Goal: Task Accomplishment & Management: Manage account settings

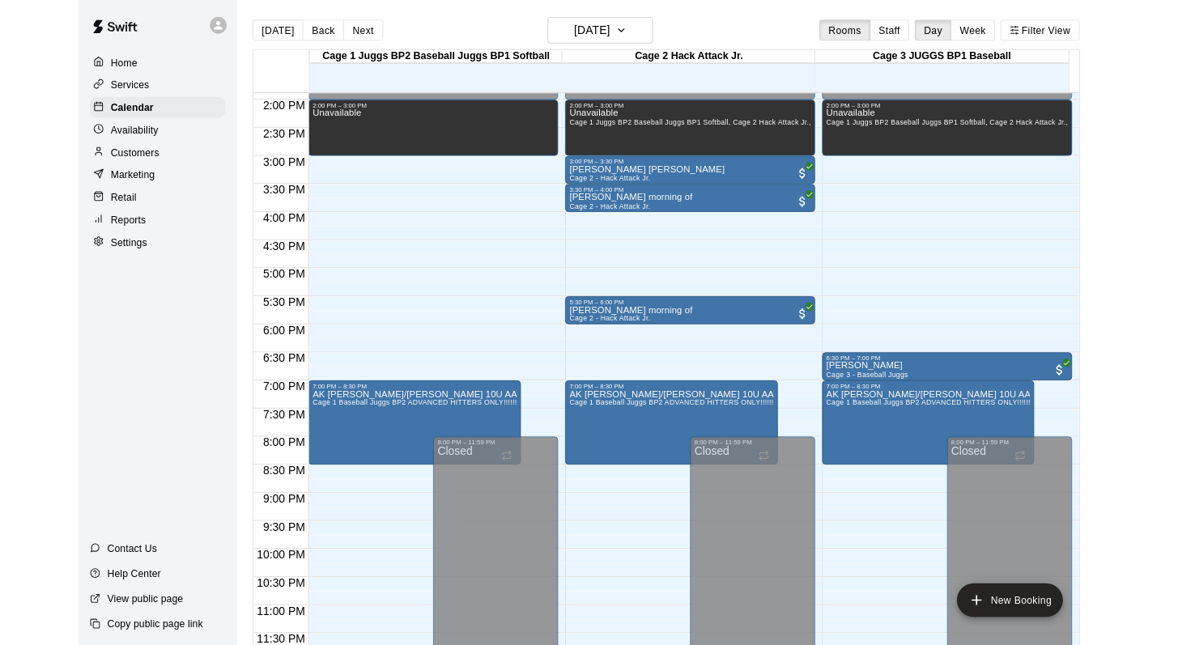
scroll to position [915, 0]
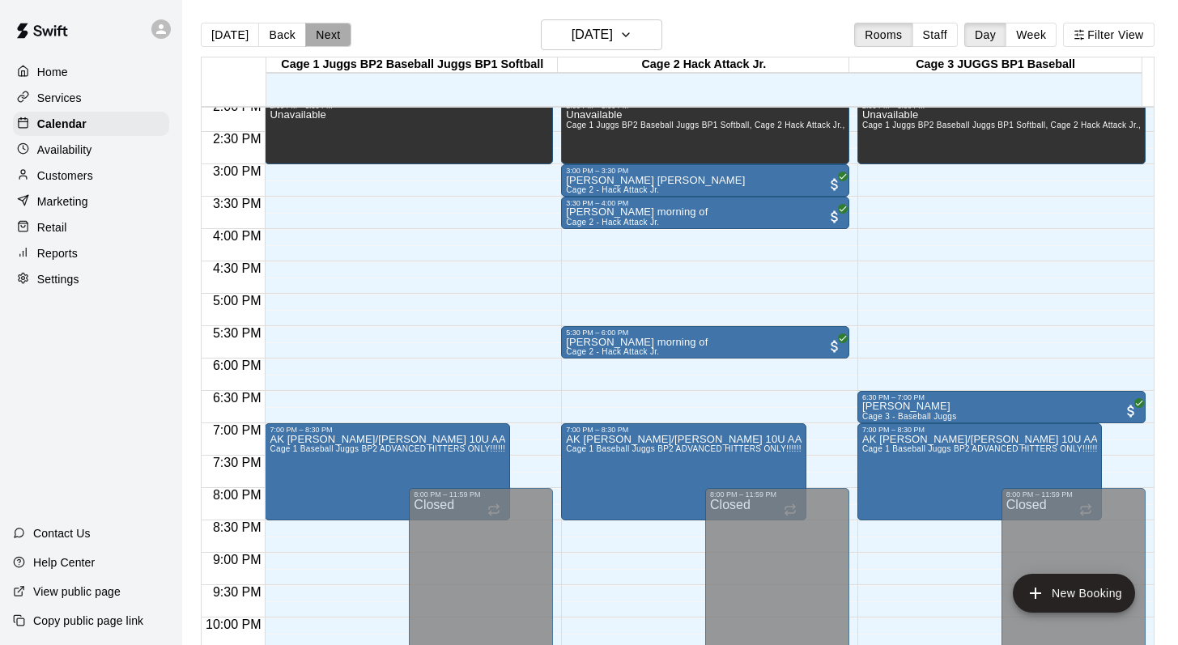
click at [337, 36] on button "Next" at bounding box center [327, 35] width 45 height 24
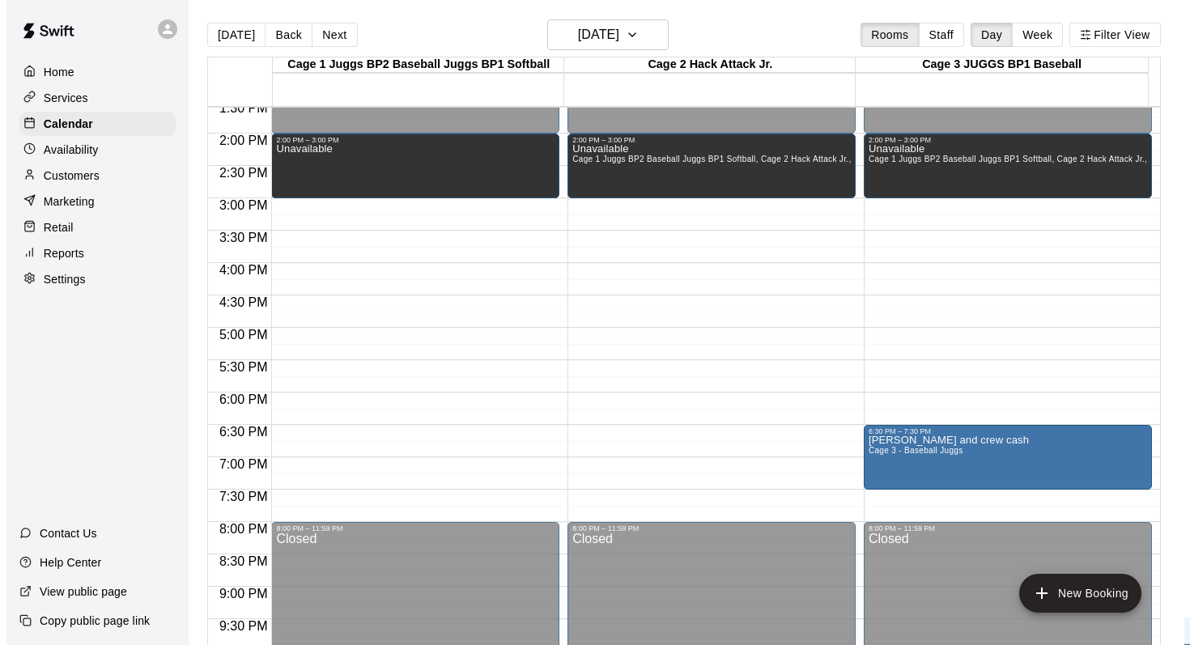
scroll to position [871, 0]
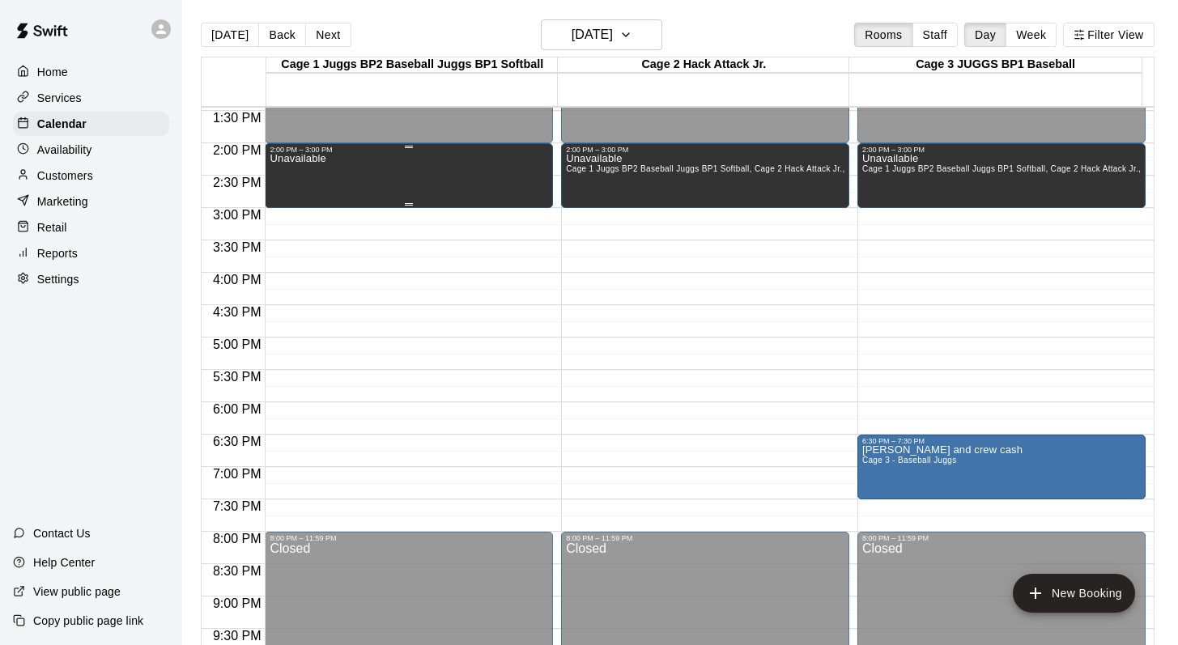
click at [459, 173] on div "Unavailable" at bounding box center [408, 476] width 278 height 645
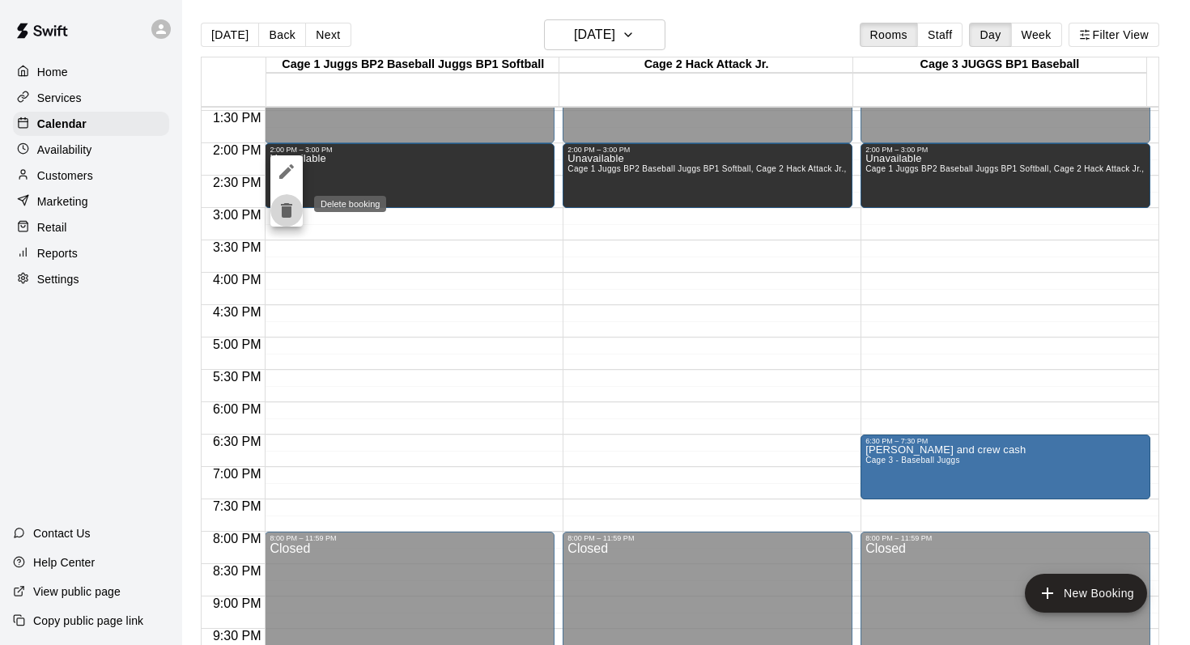
click at [283, 217] on icon "delete" at bounding box center [286, 210] width 11 height 15
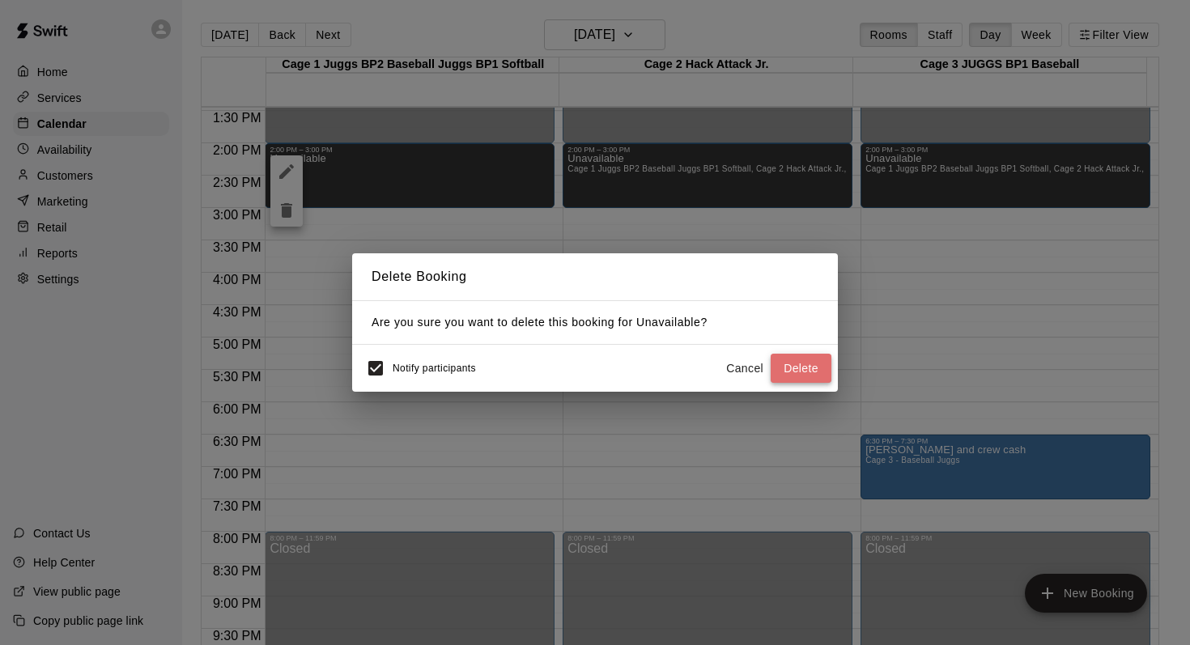
click at [785, 361] on button "Delete" at bounding box center [800, 369] width 61 height 30
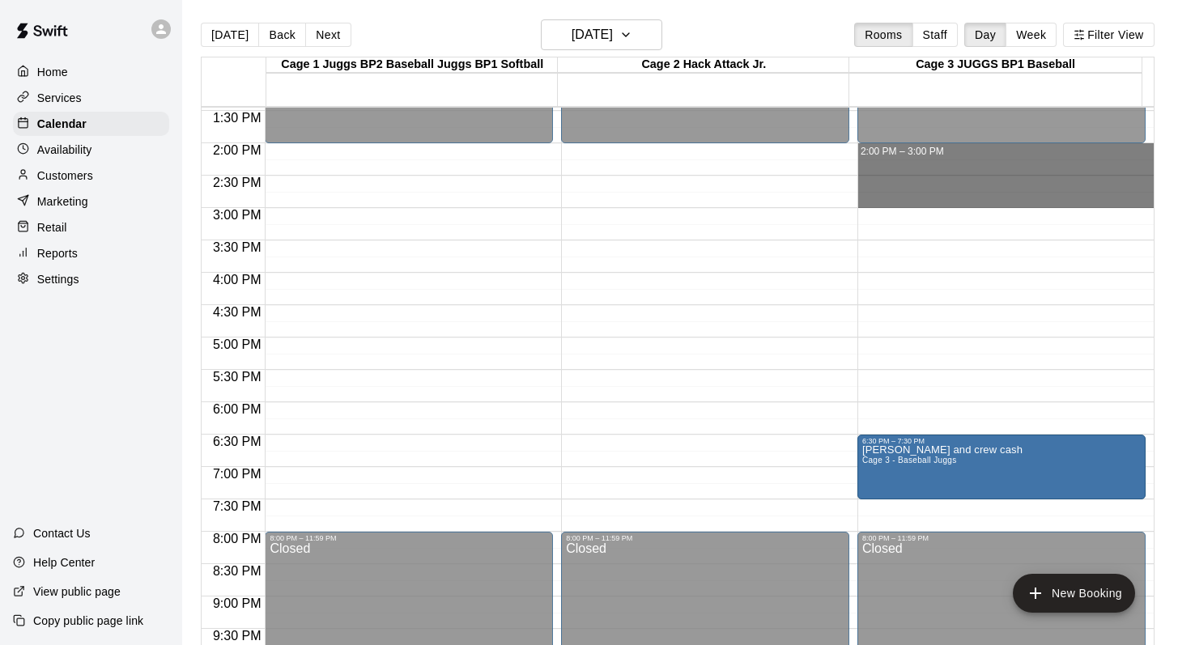
drag, startPoint x: 871, startPoint y: 148, endPoint x: 868, endPoint y: 199, distance: 51.1
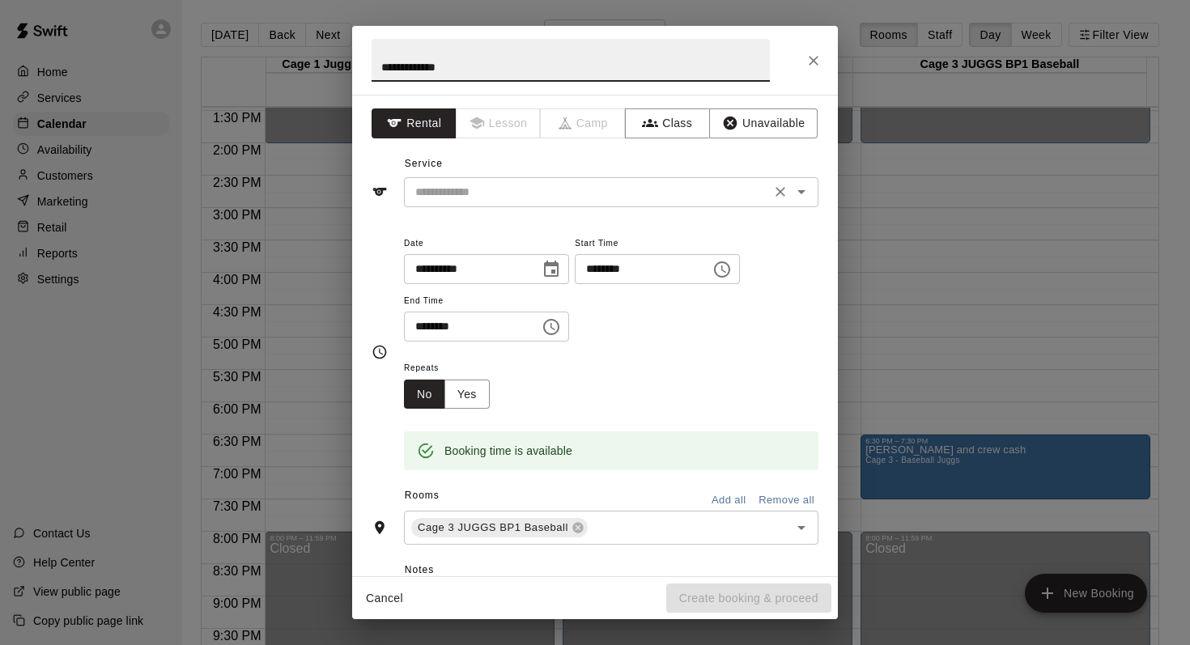
click at [797, 191] on icon "Open" at bounding box center [801, 192] width 8 height 4
type input "**********"
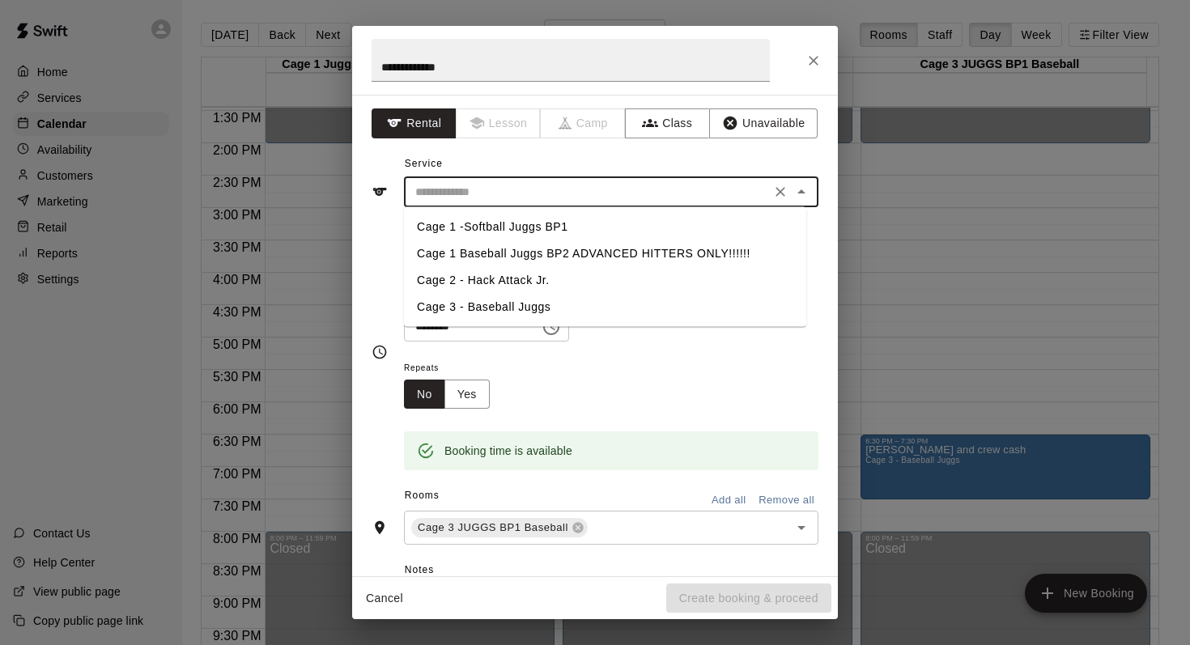
click at [470, 302] on li "Cage 3 - Baseball Juggs" at bounding box center [605, 307] width 402 height 27
type input "**********"
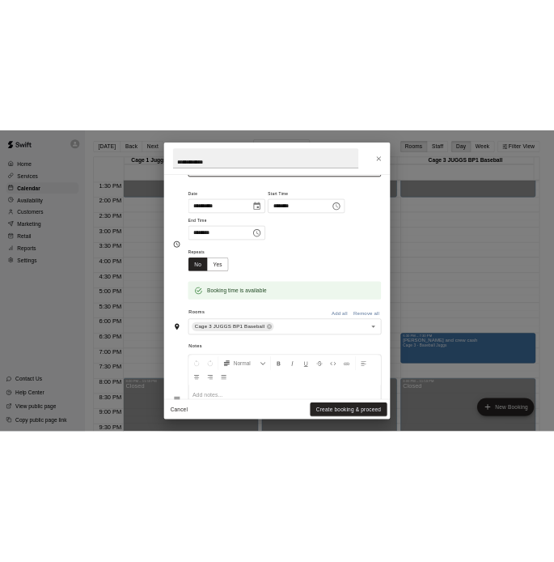
scroll to position [120, 0]
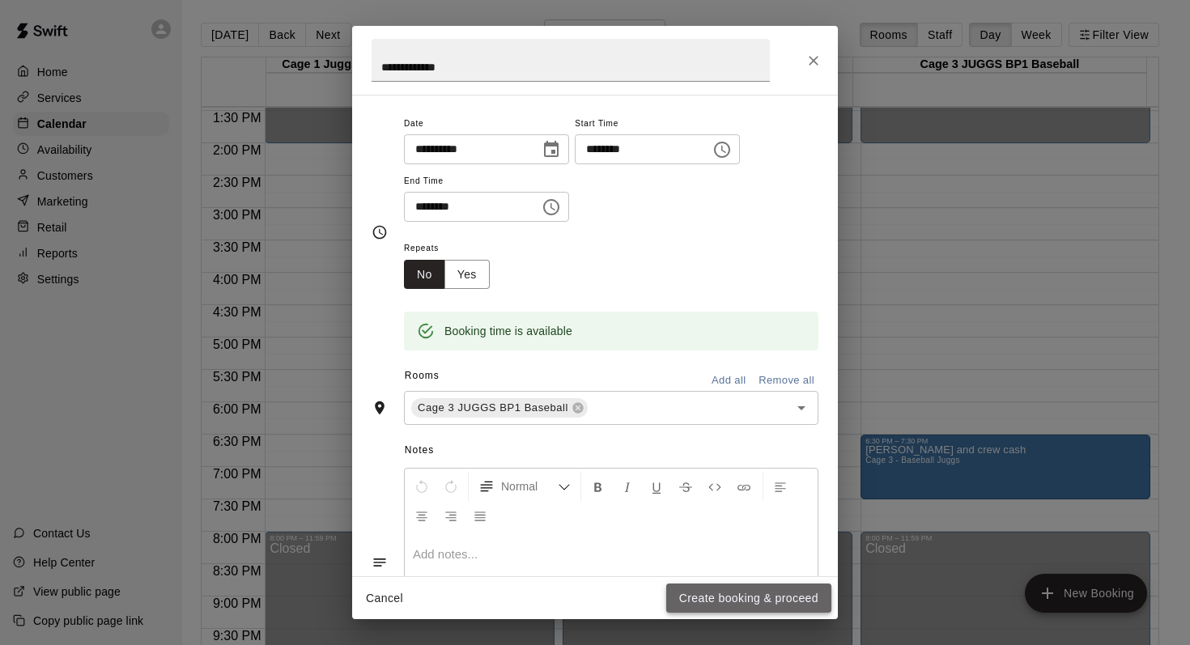
click at [691, 592] on button "Create booking & proceed" at bounding box center [748, 599] width 165 height 30
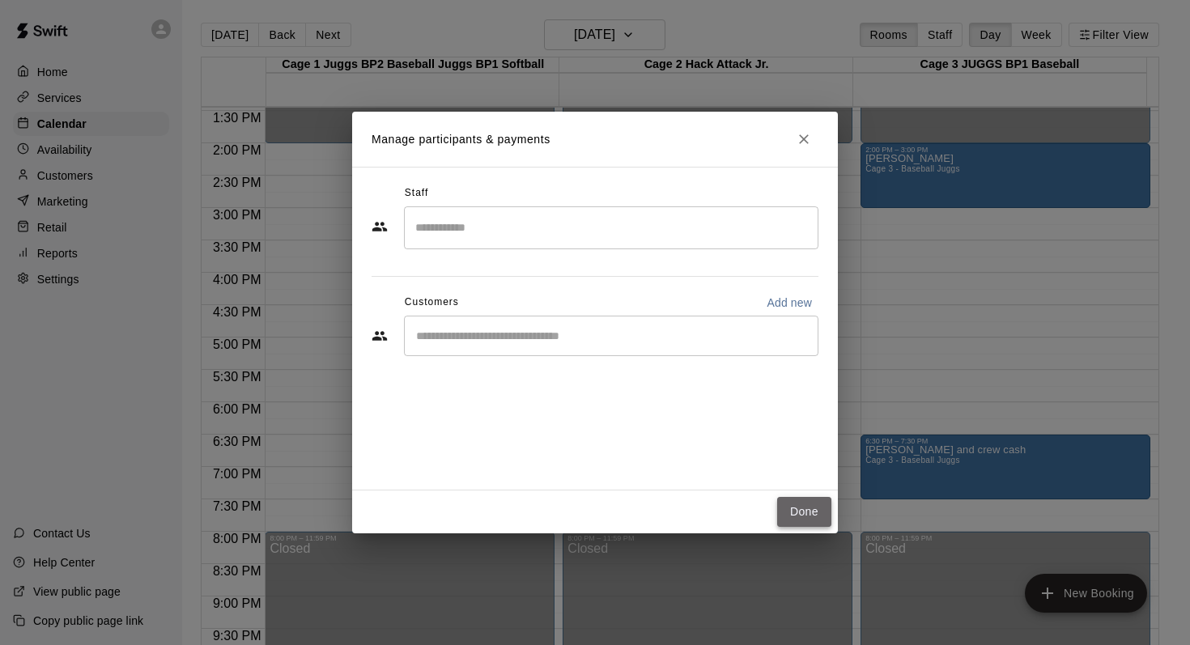
click at [794, 504] on button "Done" at bounding box center [804, 512] width 54 height 30
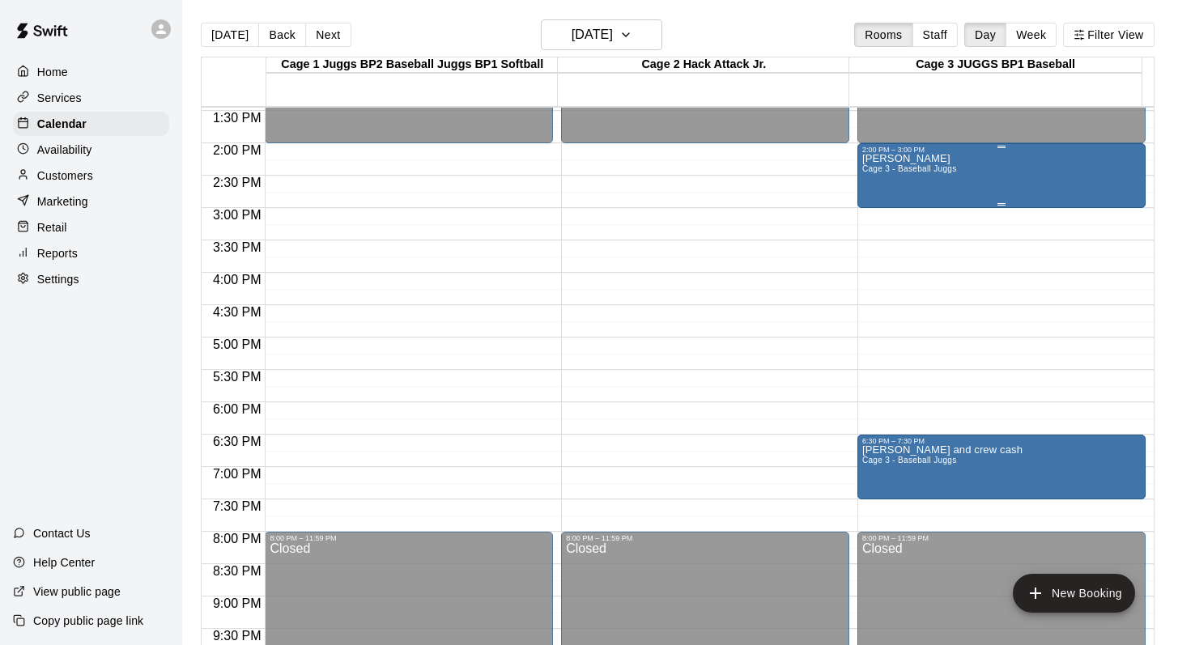
click at [888, 172] on span "Cage 3 - Baseball Juggs" at bounding box center [909, 168] width 95 height 9
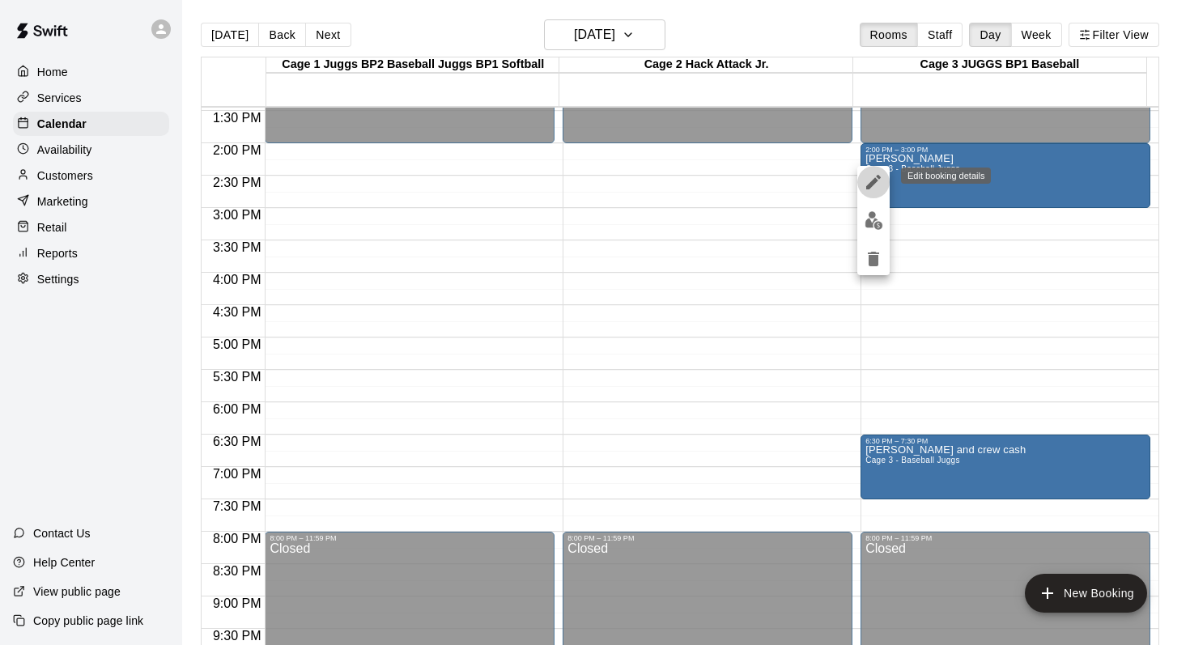
click at [874, 180] on icon "edit" at bounding box center [873, 182] width 15 height 15
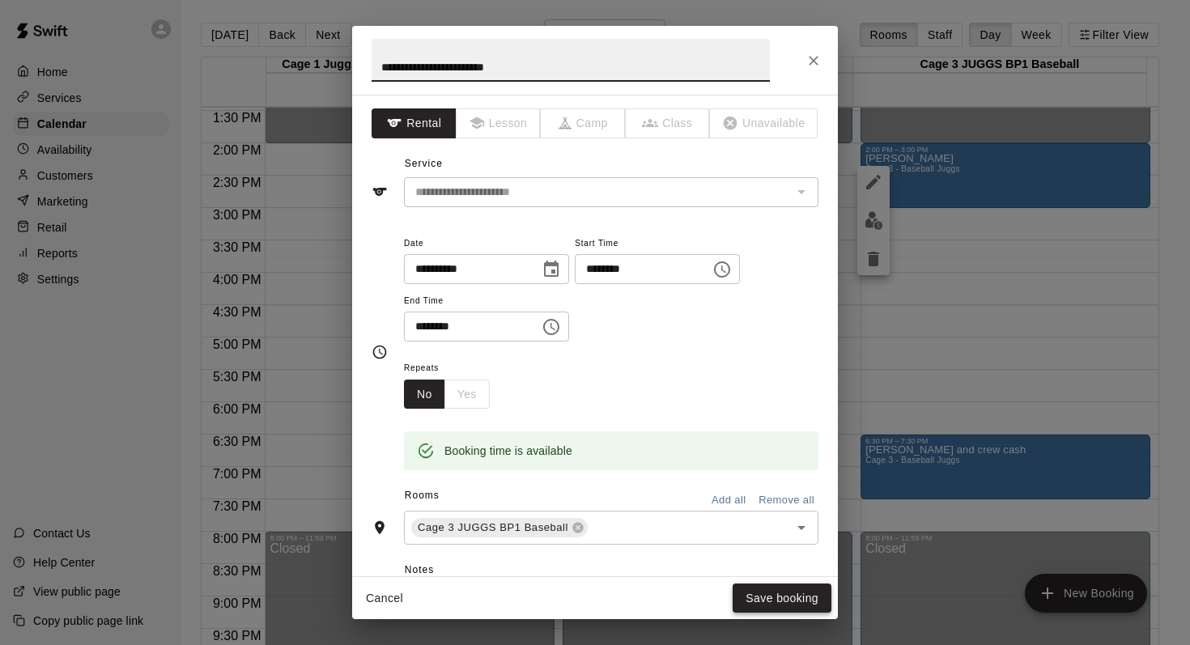
type input "**********"
click at [757, 601] on button "Save booking" at bounding box center [781, 599] width 99 height 30
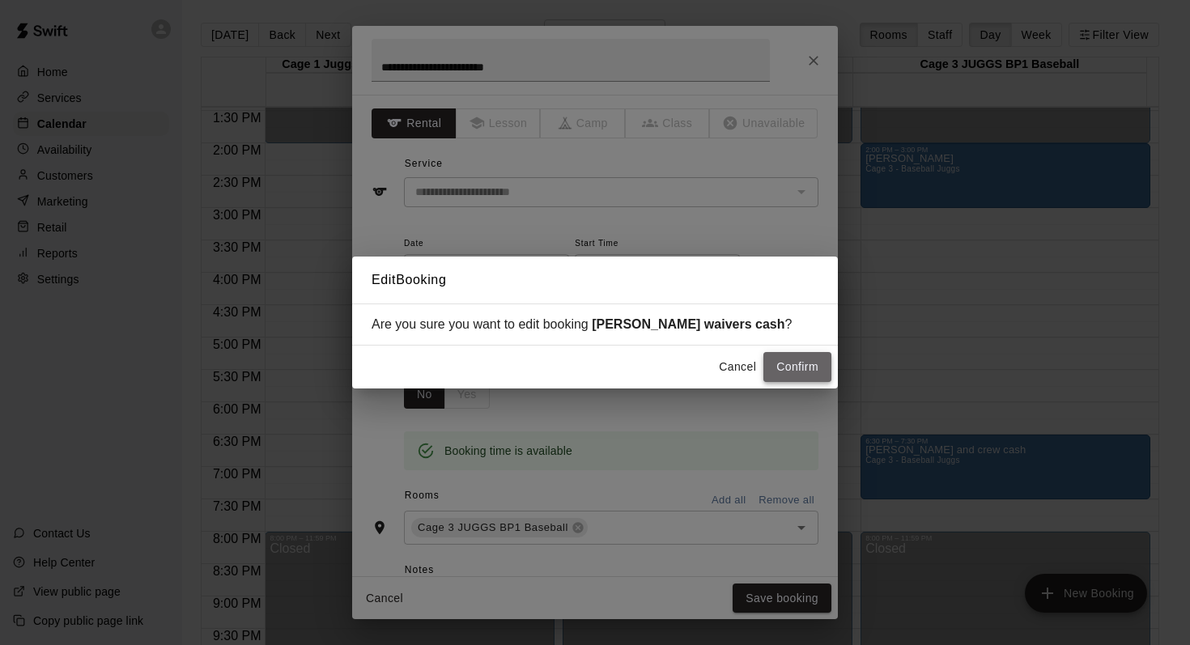
click at [781, 362] on button "Confirm" at bounding box center [797, 367] width 68 height 30
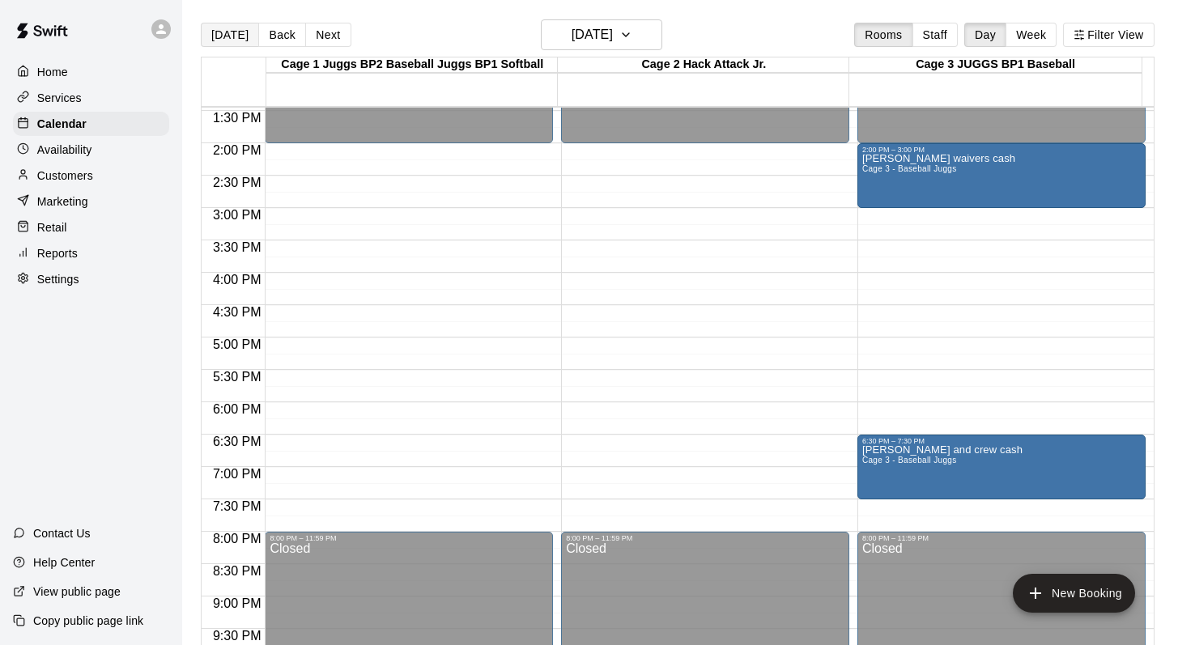
click at [229, 36] on button "[DATE]" at bounding box center [230, 35] width 58 height 24
